Goal: Task Accomplishment & Management: Manage account settings

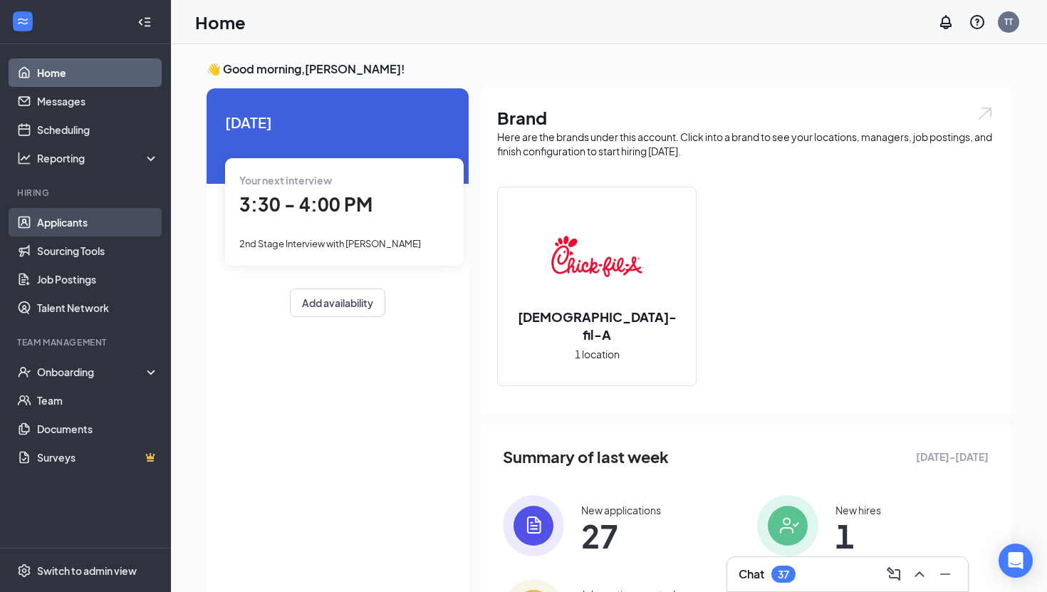
click at [60, 233] on link "Applicants" at bounding box center [98, 222] width 122 height 28
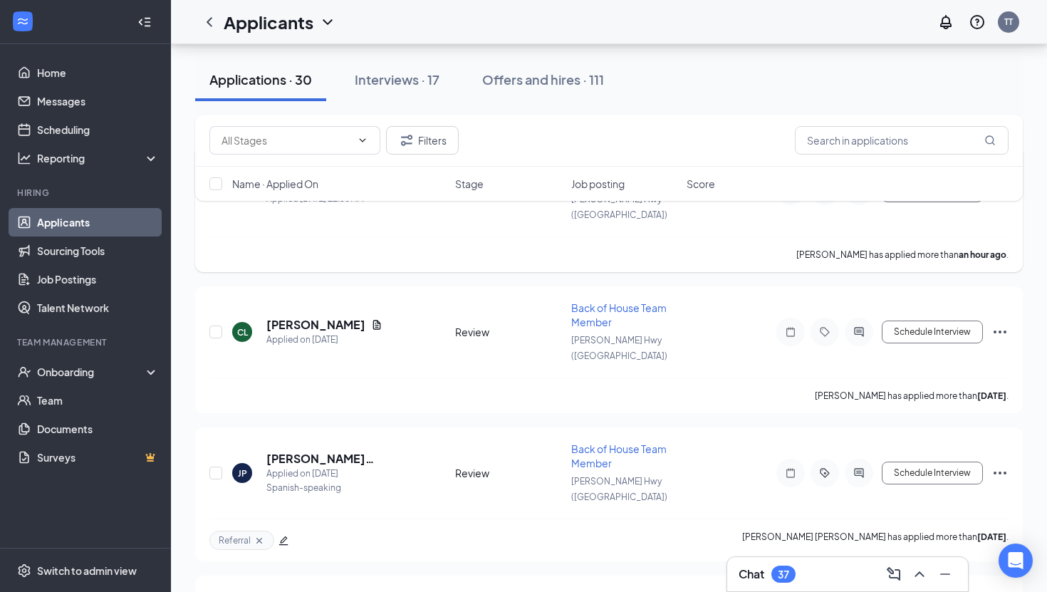
scroll to position [128, 0]
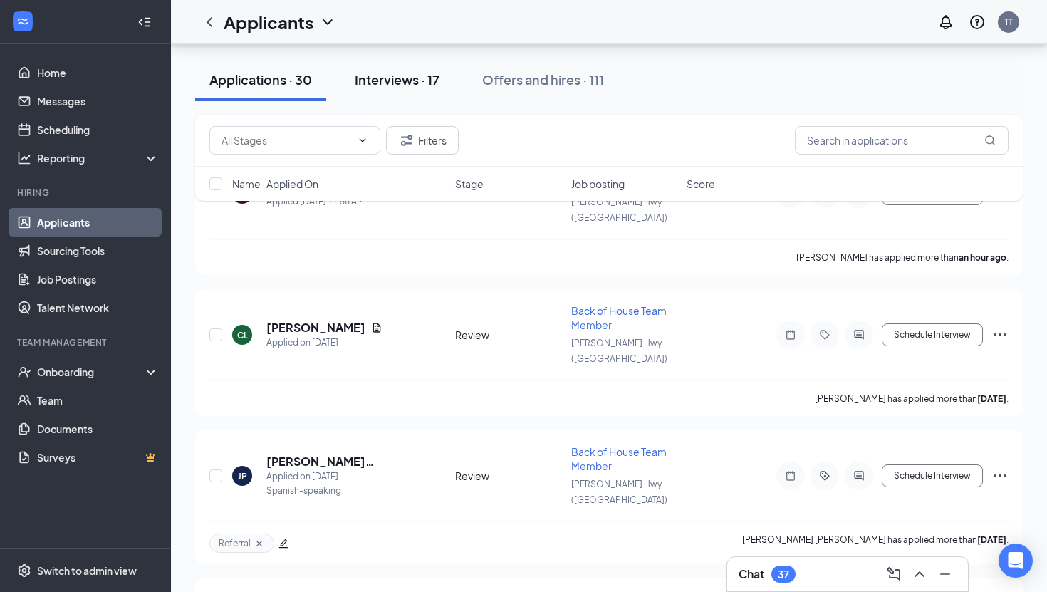
click at [393, 66] on button "Interviews · 17" at bounding box center [397, 79] width 113 height 43
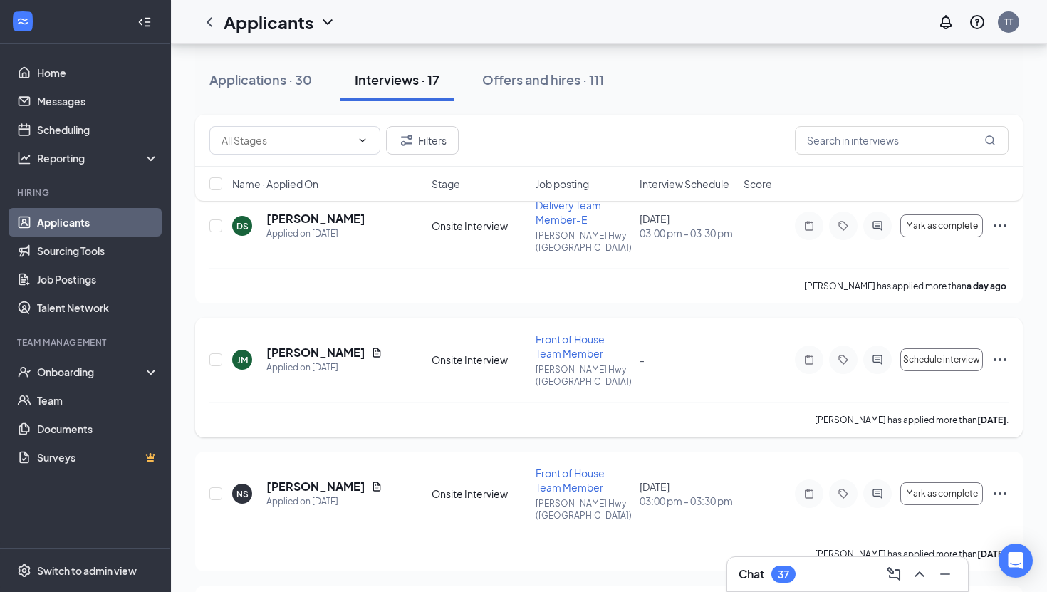
scroll to position [101, 0]
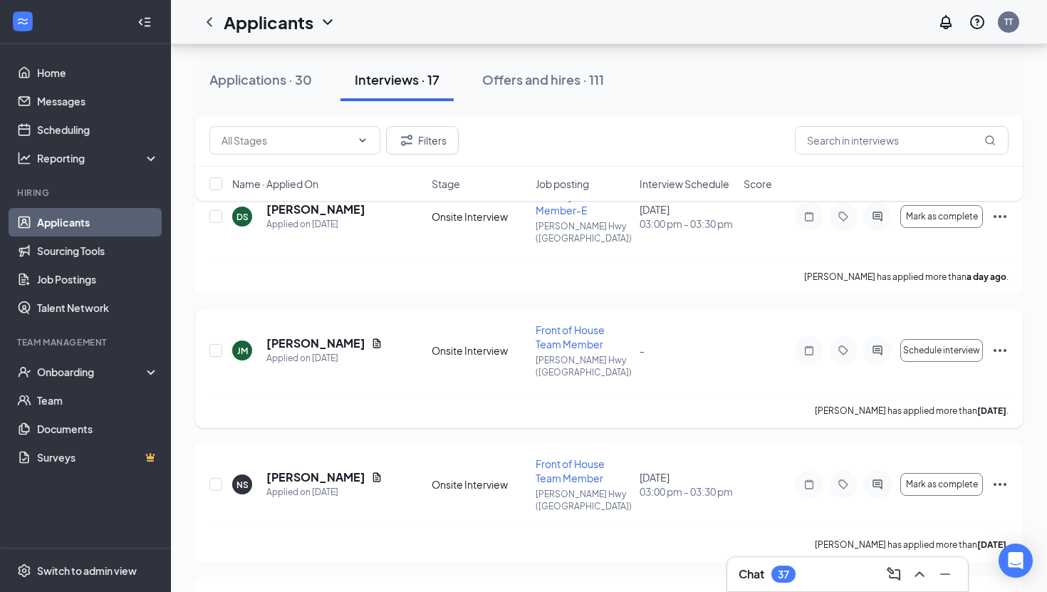
click at [1005, 342] on icon "Ellipses" at bounding box center [1000, 350] width 17 height 17
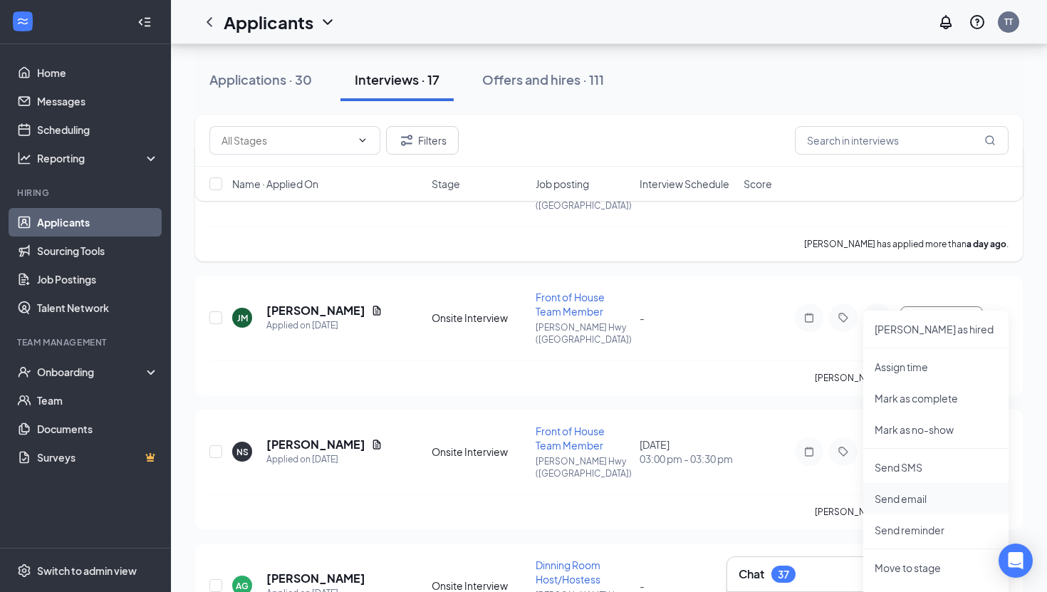
scroll to position [146, 0]
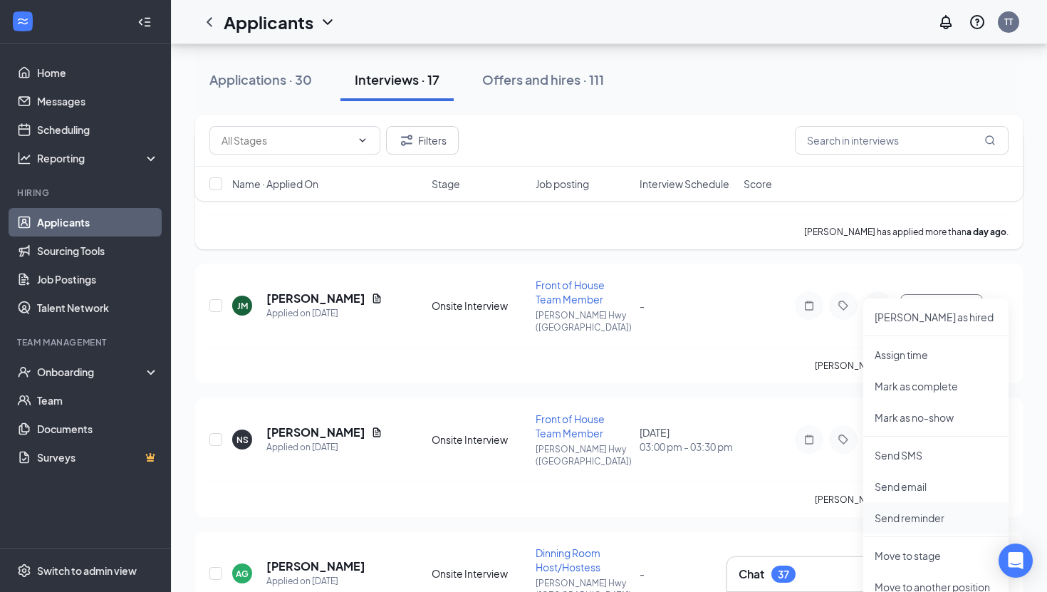
click at [901, 519] on p "Send reminder" at bounding box center [936, 518] width 123 height 14
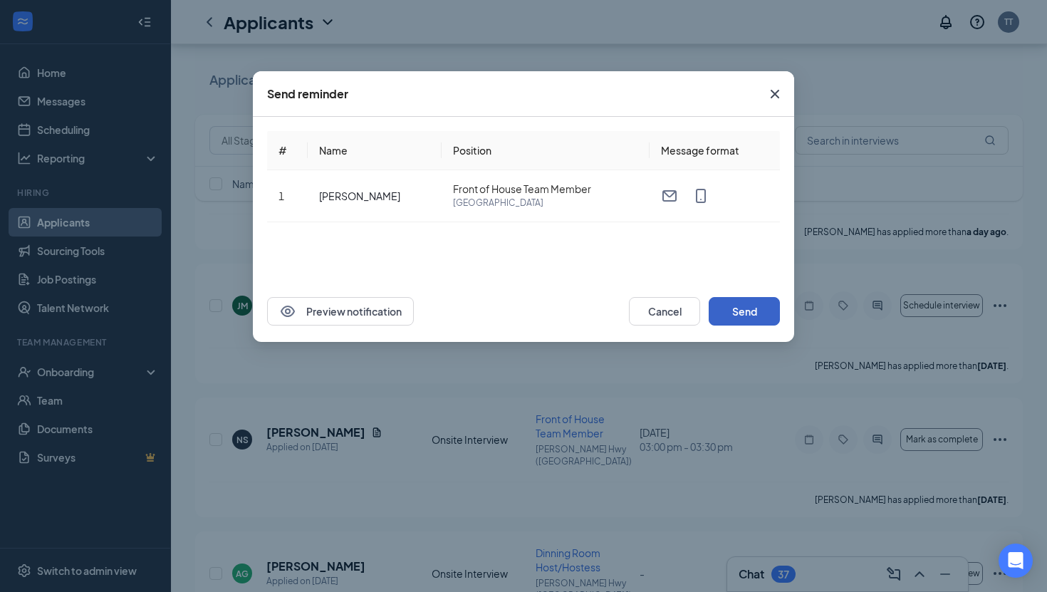
click at [727, 313] on button "Send" at bounding box center [744, 311] width 71 height 28
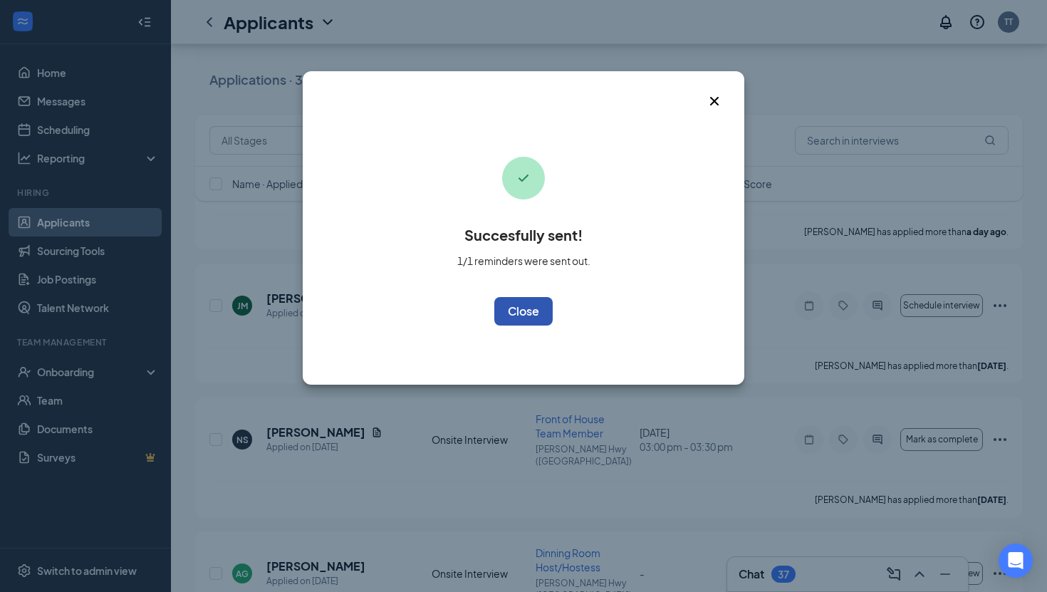
click at [516, 307] on button "OK" at bounding box center [523, 311] width 58 height 28
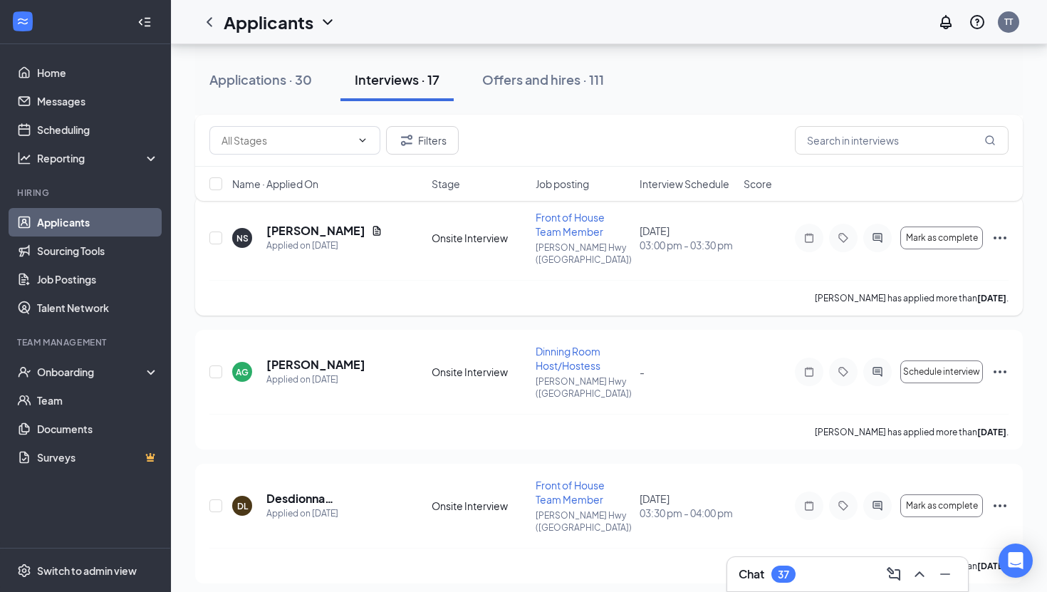
scroll to position [350, 0]
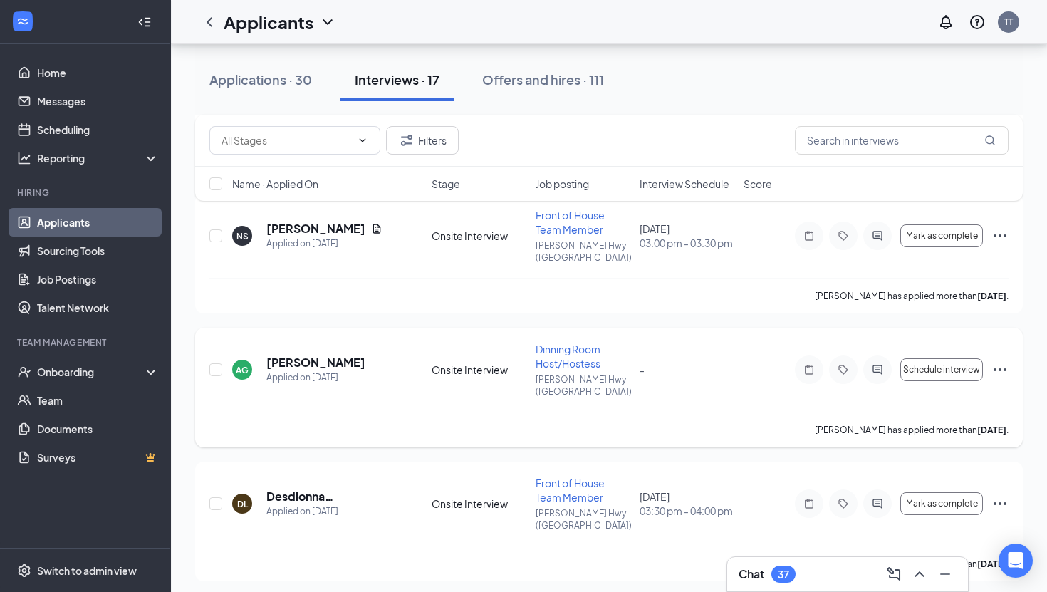
click at [996, 368] on icon "Ellipses" at bounding box center [1000, 369] width 13 height 3
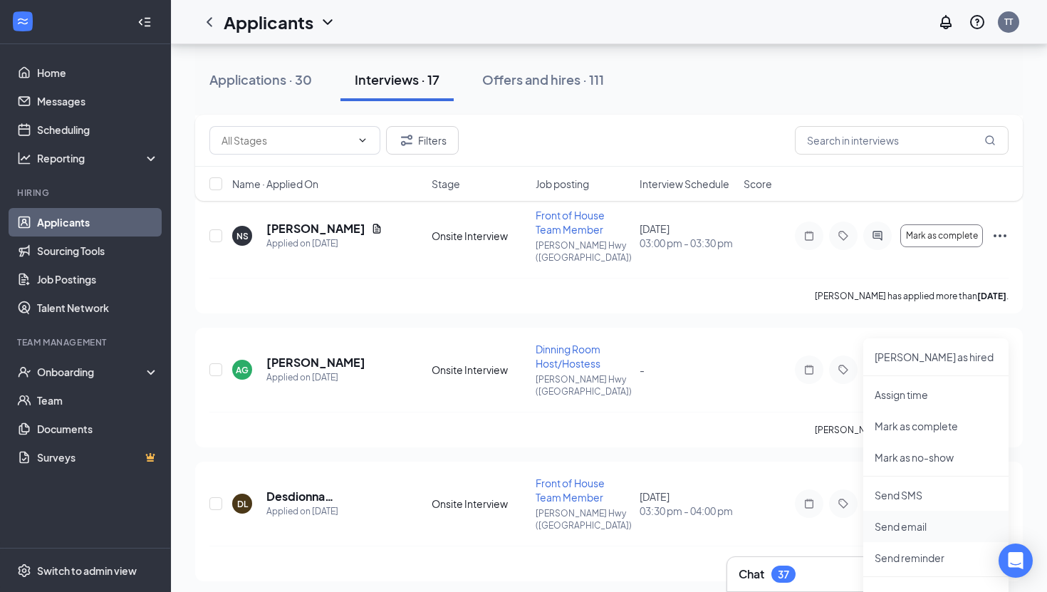
scroll to position [400, 0]
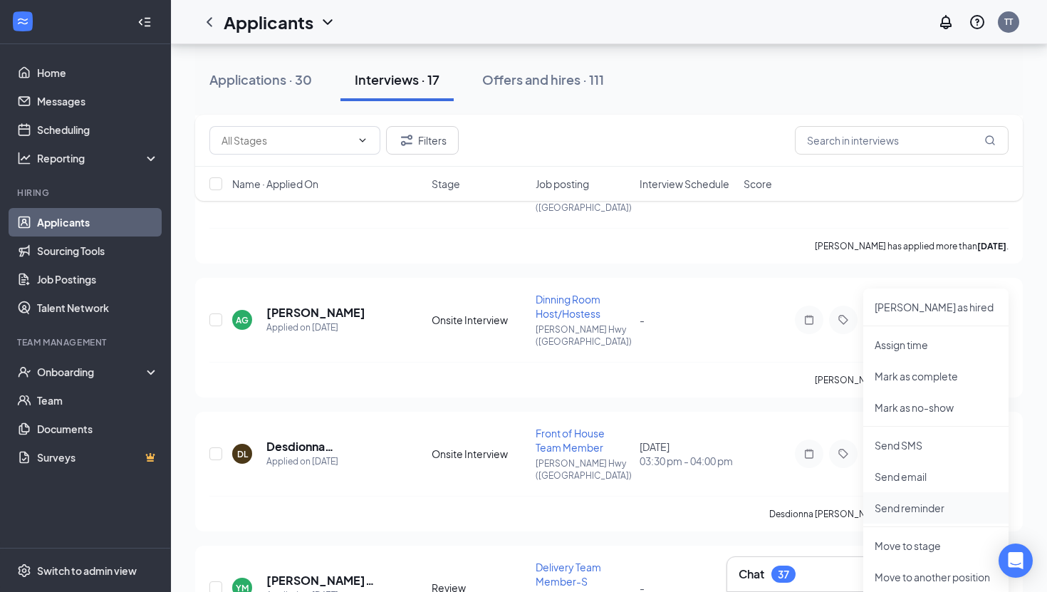
click at [905, 508] on p "Send reminder" at bounding box center [936, 508] width 123 height 14
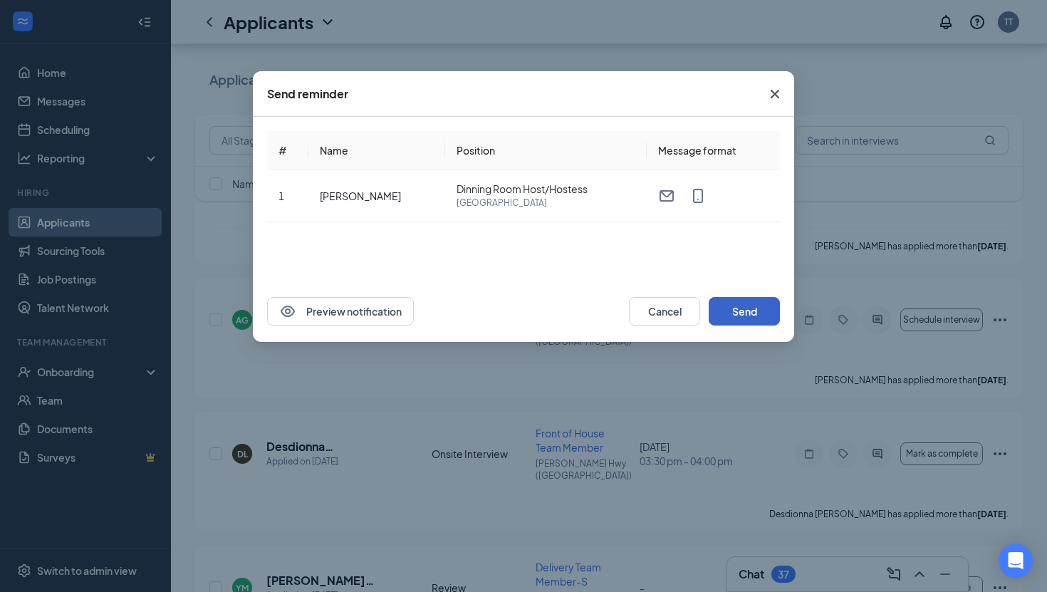
click at [731, 306] on button "Send" at bounding box center [744, 311] width 71 height 28
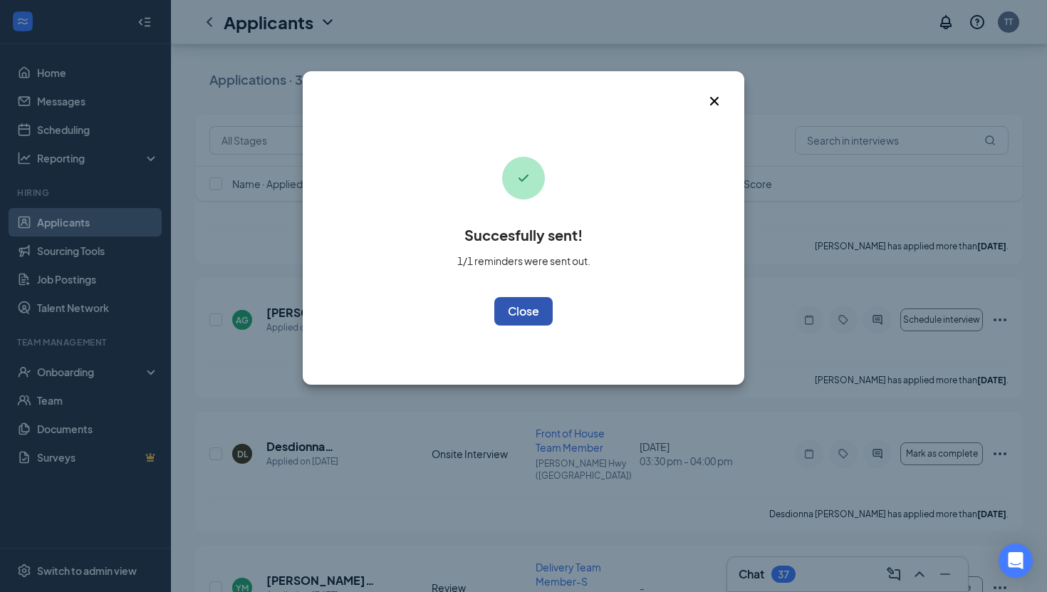
click at [532, 317] on button "OK" at bounding box center [523, 311] width 58 height 28
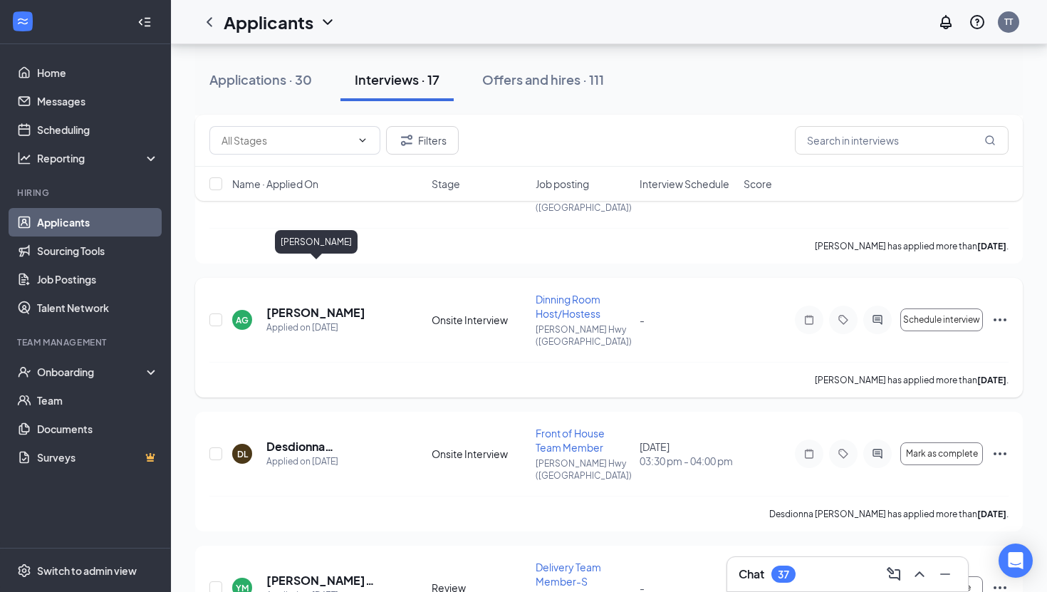
click at [356, 305] on h5 "[PERSON_NAME]" at bounding box center [315, 313] width 99 height 16
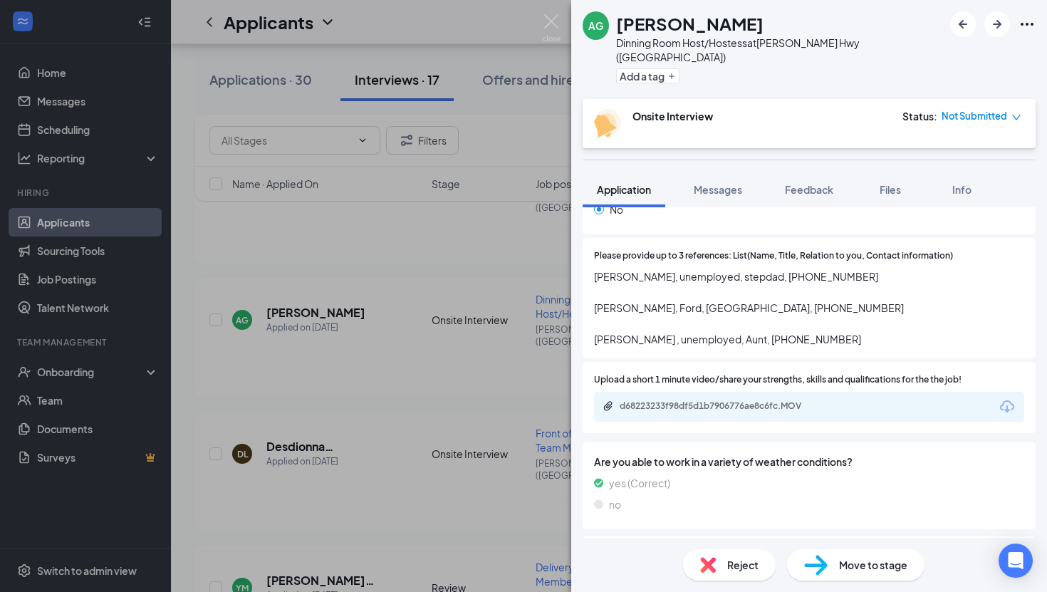
scroll to position [977, 0]
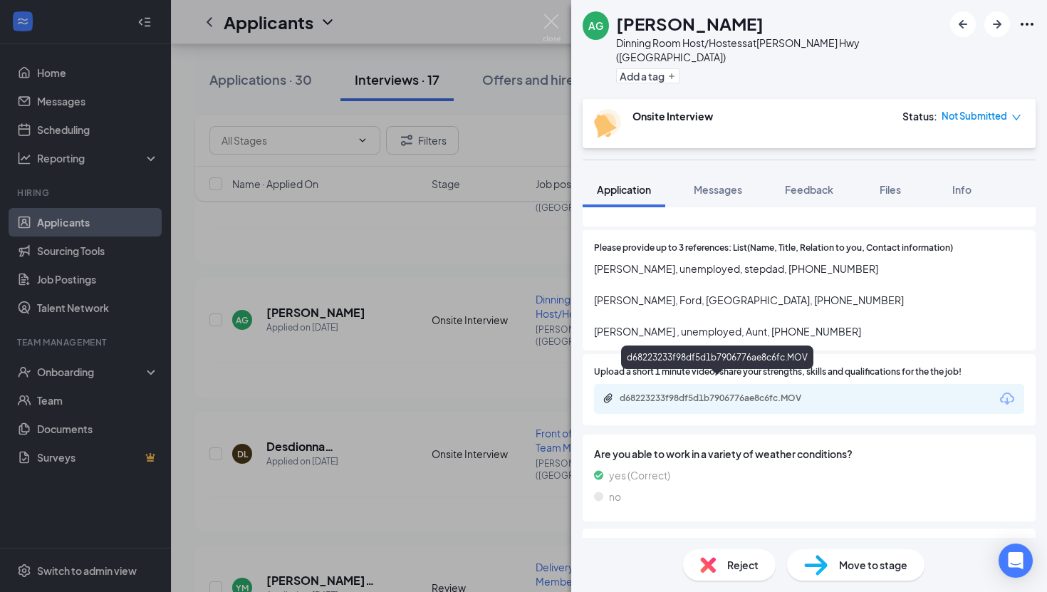
click at [700, 393] on div "d68223233f98df5d1b7906776ae8c6fc.MOV" at bounding box center [719, 398] width 199 height 11
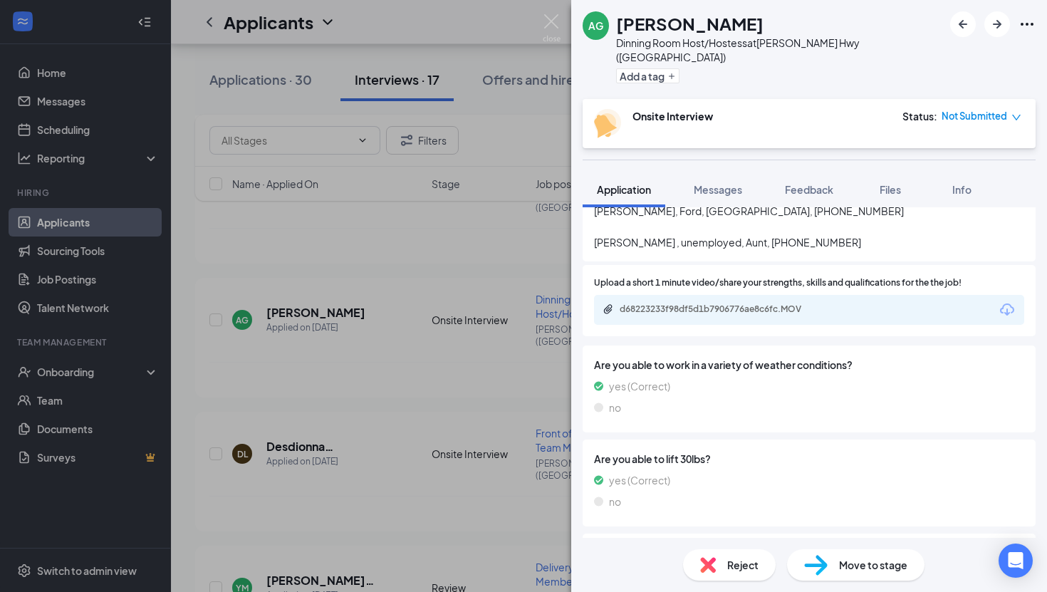
scroll to position [1067, 0]
click at [493, 356] on div "AG [PERSON_NAME] Dinning Room Host/Hostess at [PERSON_NAME][GEOGRAPHIC_DATA] ([…" at bounding box center [523, 296] width 1047 height 592
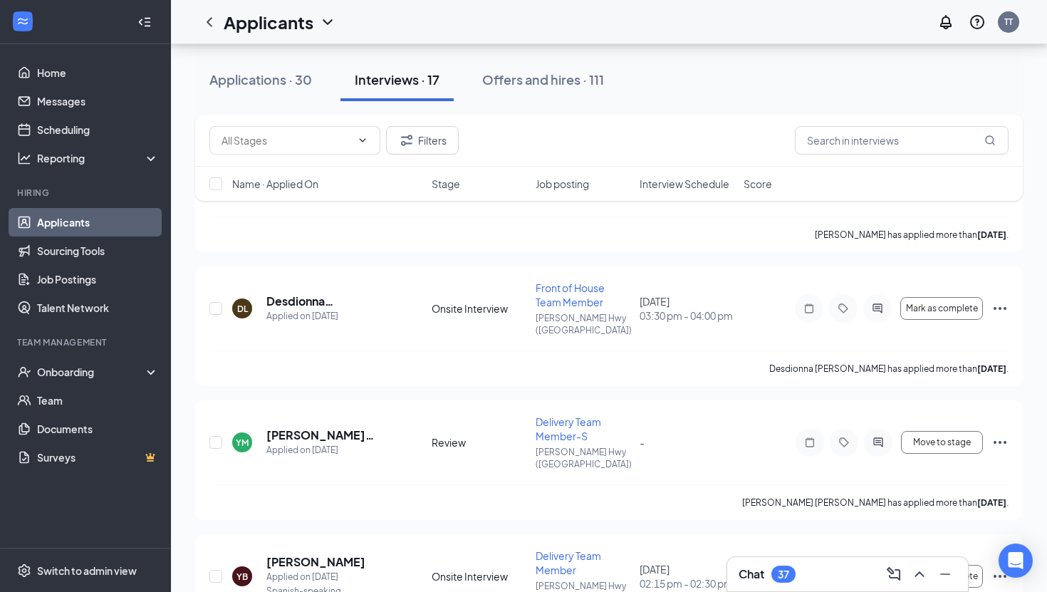
scroll to position [550, 0]
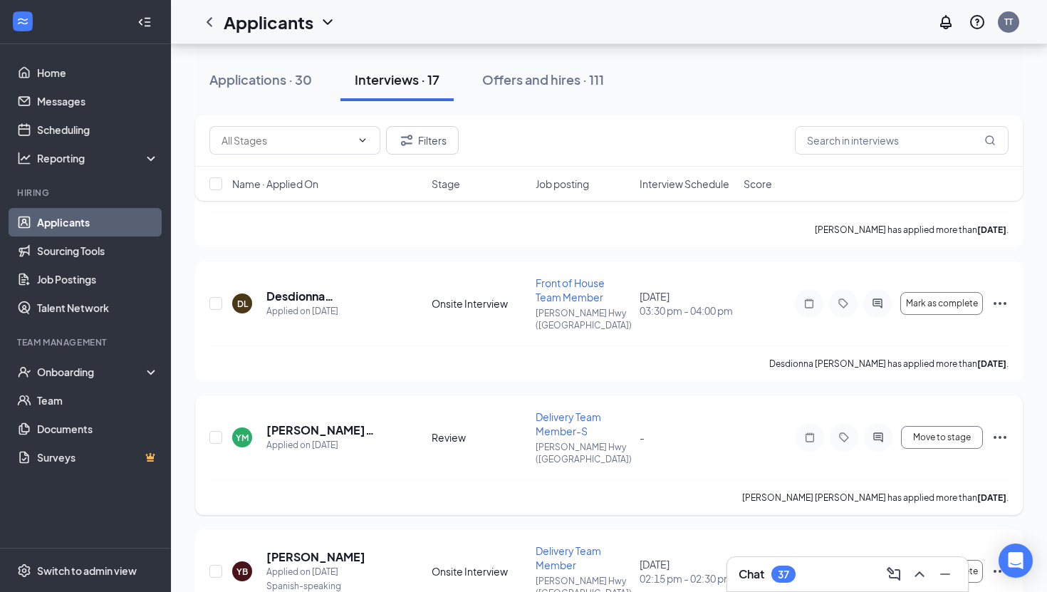
click at [994, 429] on icon "Ellipses" at bounding box center [1000, 437] width 17 height 17
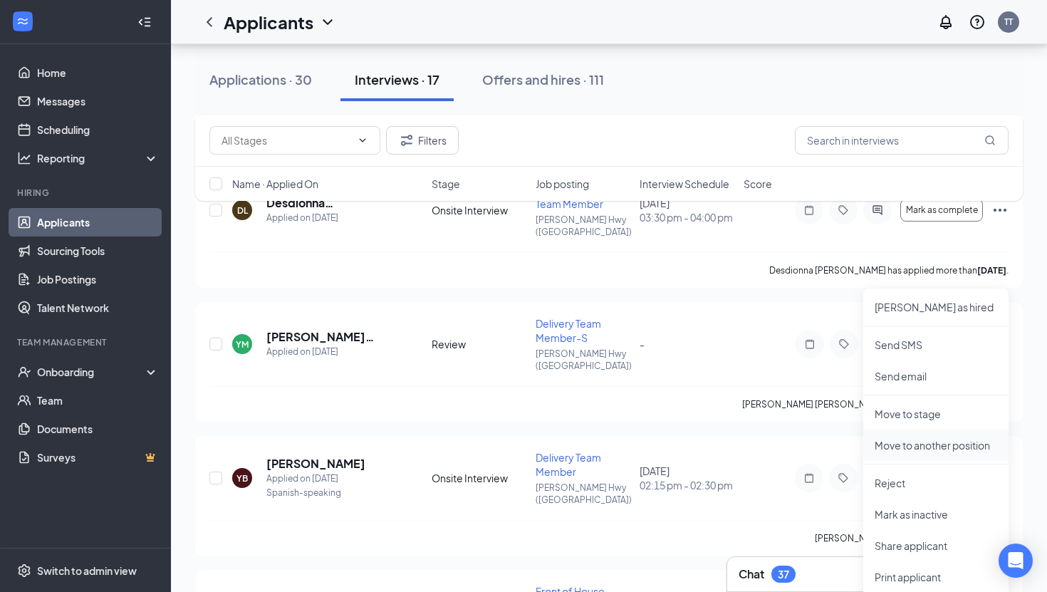
scroll to position [642, 0]
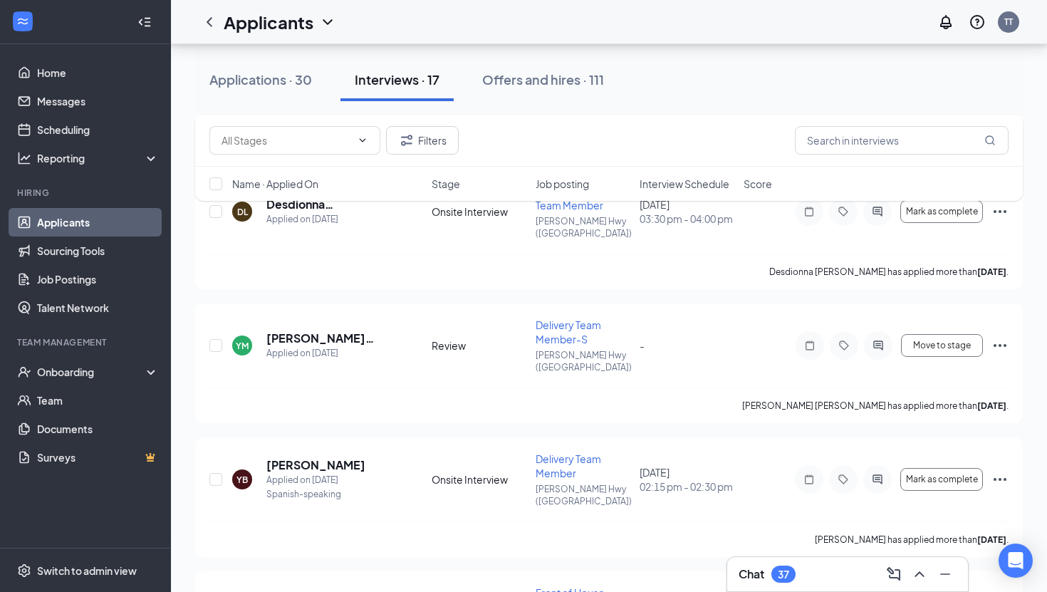
click at [1002, 337] on icon "Ellipses" at bounding box center [1000, 345] width 17 height 17
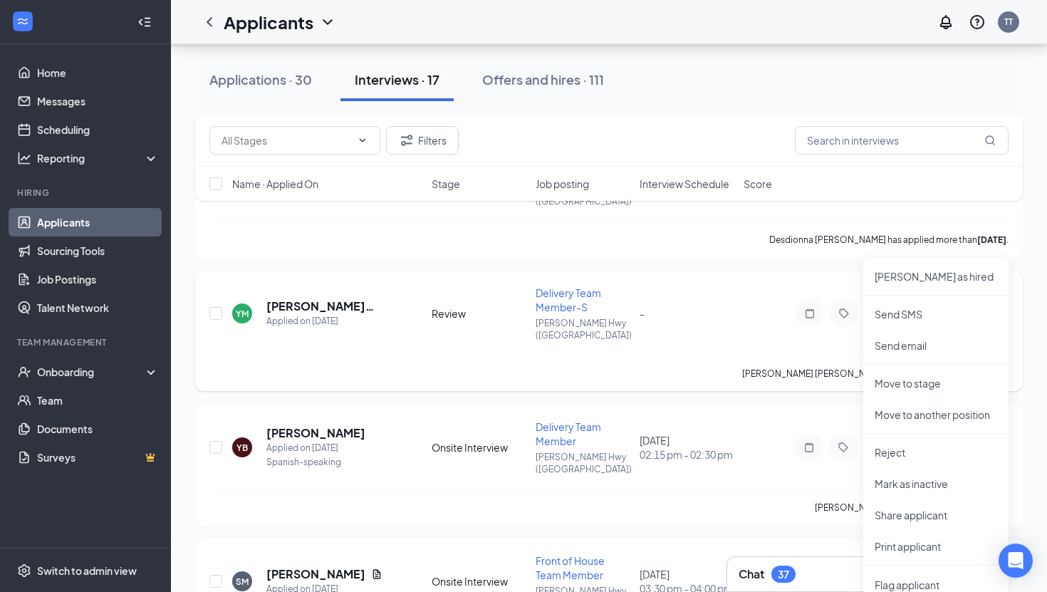
scroll to position [653, 0]
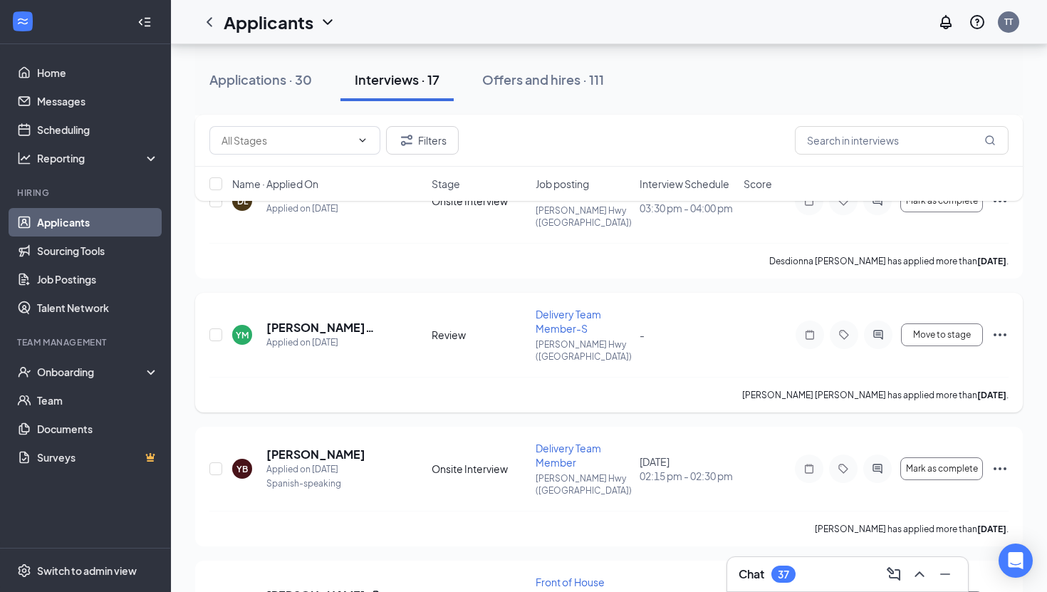
click at [674, 307] on div "[PERSON_NAME] [PERSON_NAME] Applied on [DATE] Review Delivery Team Member-S [PE…" at bounding box center [608, 342] width 799 height 70
click at [1000, 326] on icon "Ellipses" at bounding box center [1000, 334] width 17 height 17
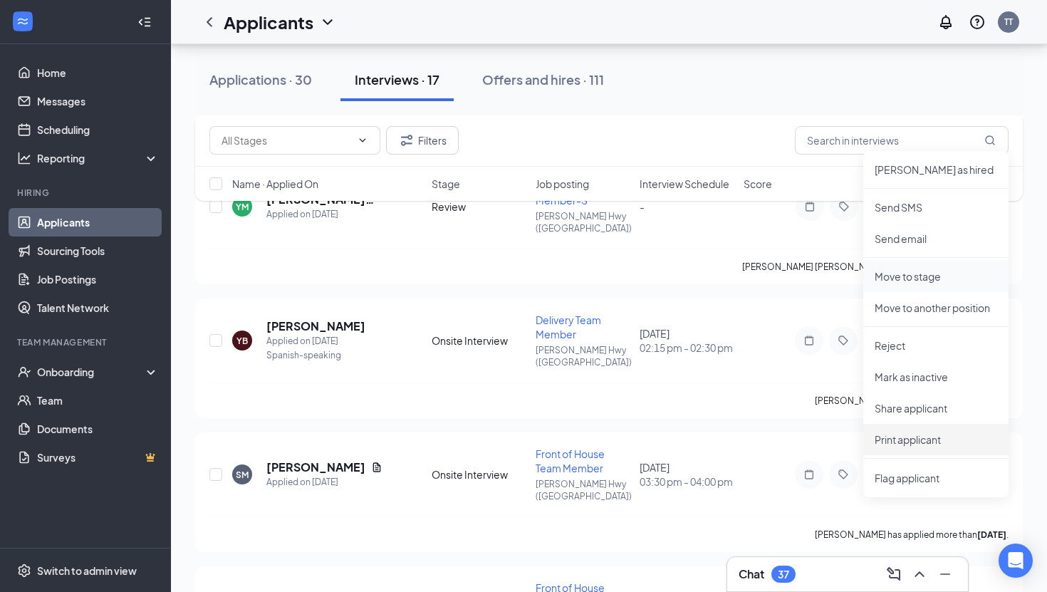
scroll to position [781, 0]
click at [744, 147] on div "Filters" at bounding box center [608, 140] width 799 height 28
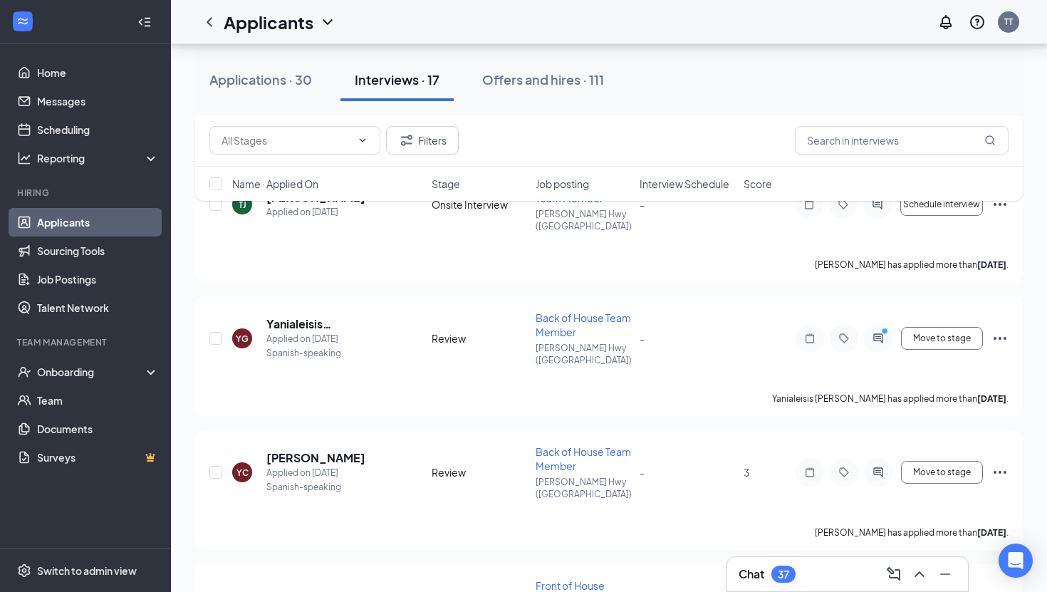
scroll to position [1761, 0]
